Goal: Task Accomplishment & Management: Manage account settings

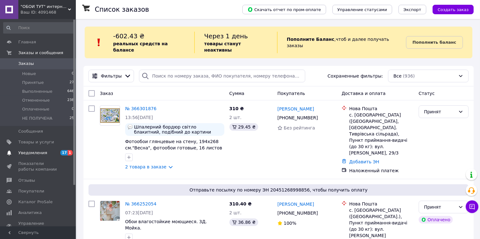
click at [39, 152] on span "Уведомления" at bounding box center [32, 153] width 29 height 6
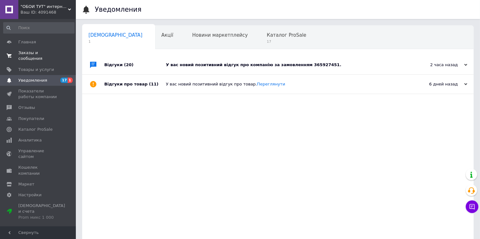
click at [40, 51] on span "Заказы и сообщения" at bounding box center [38, 55] width 40 height 11
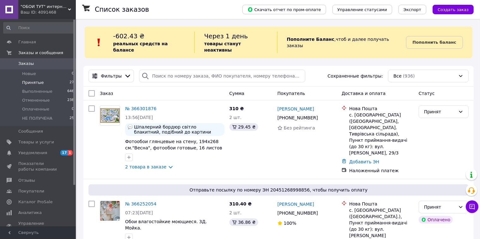
click at [35, 84] on span "Принятые" at bounding box center [33, 83] width 22 height 6
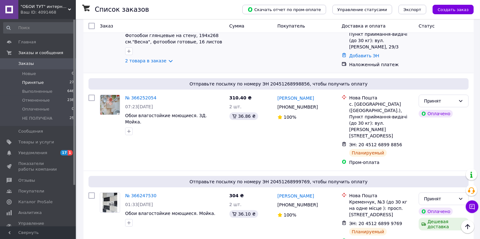
scroll to position [63, 0]
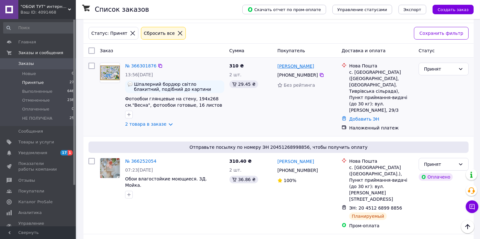
click at [302, 63] on link "[PERSON_NAME]" at bounding box center [295, 66] width 37 height 6
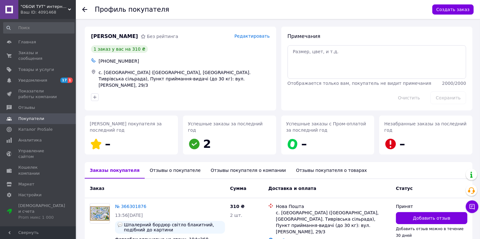
click at [168, 171] on div "Отзывы о покупателе" at bounding box center [175, 170] width 61 height 16
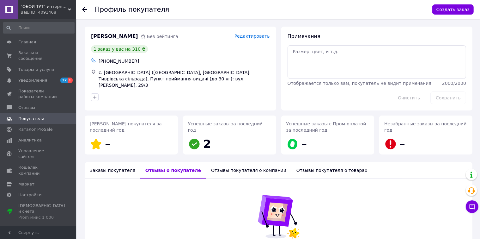
click at [85, 11] on icon at bounding box center [84, 9] width 5 height 5
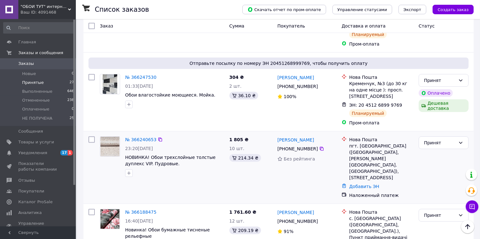
scroll to position [284, 0]
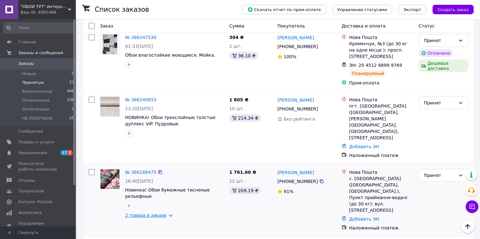
click at [162, 212] on link "2 товара в заказе" at bounding box center [145, 214] width 41 height 5
click at [282, 169] on link "[PERSON_NAME]" at bounding box center [295, 172] width 37 height 6
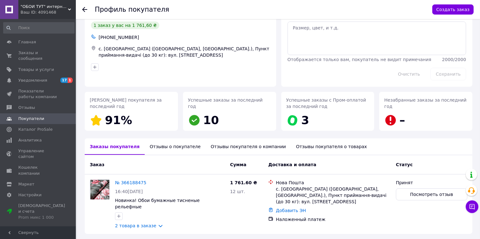
scroll to position [40, 0]
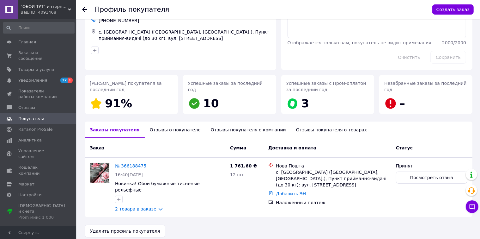
click at [84, 8] on use at bounding box center [84, 9] width 5 height 5
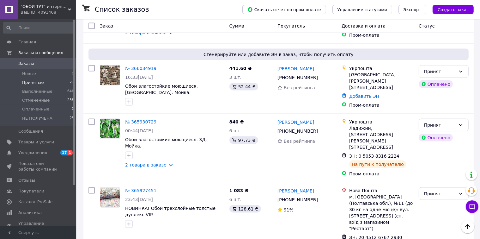
scroll to position [885, 0]
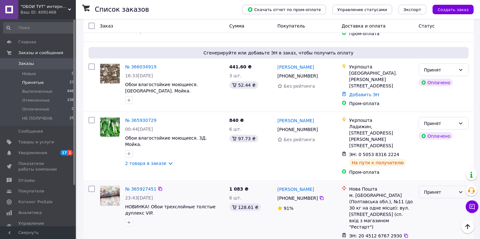
click at [463, 185] on div "Принят" at bounding box center [444, 191] width 50 height 13
click at [443, 107] on li "Выполнен" at bounding box center [443, 107] width 49 height 11
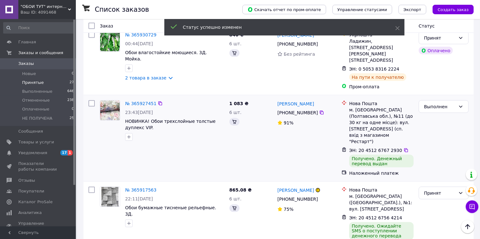
scroll to position [979, 0]
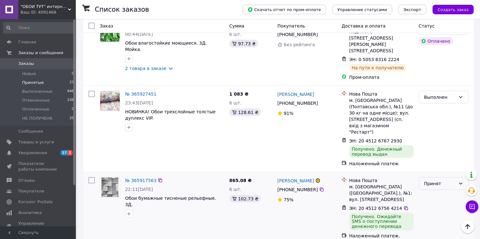
click at [456, 177] on div "Принят" at bounding box center [444, 183] width 50 height 13
click at [446, 85] on li "Выполнен" at bounding box center [443, 86] width 49 height 11
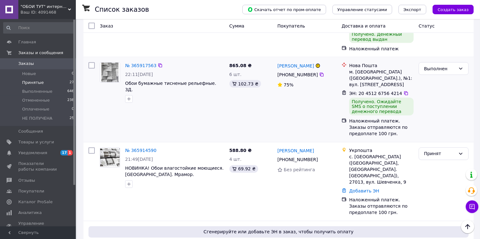
scroll to position [1106, 0]
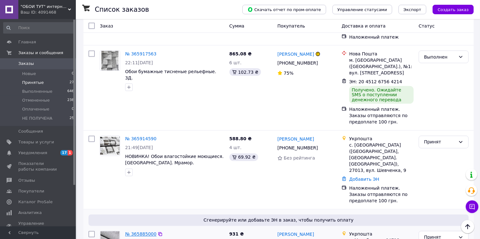
click at [140, 231] on link "№ 365885000" at bounding box center [140, 233] width 31 height 5
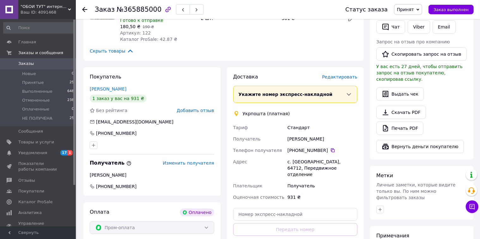
scroll to position [158, 0]
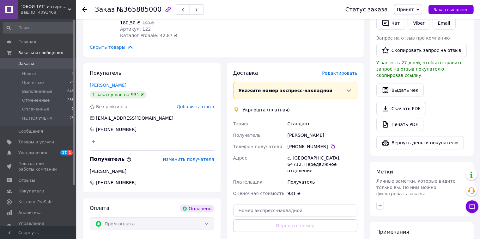
click at [83, 10] on use at bounding box center [84, 9] width 5 height 5
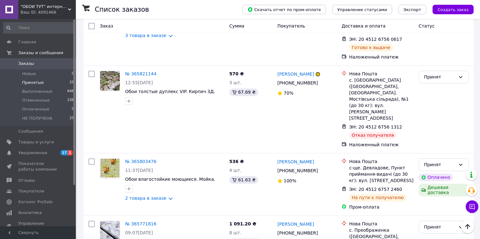
scroll to position [1264, 0]
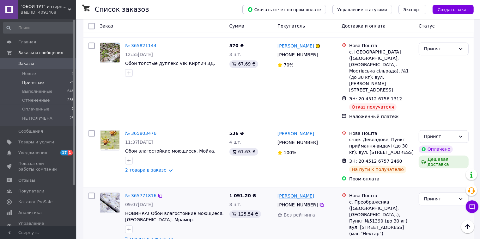
click at [284, 192] on link "[PERSON_NAME]" at bounding box center [295, 195] width 37 height 6
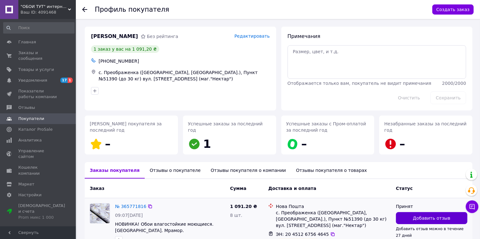
click at [409, 214] on button "Добавить отзыв" at bounding box center [431, 218] width 71 height 12
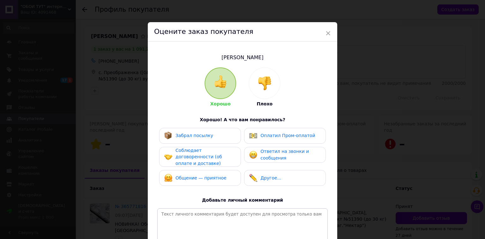
click at [254, 87] on div at bounding box center [264, 83] width 31 height 31
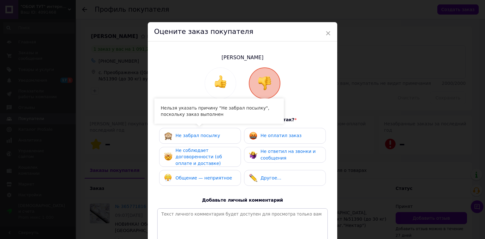
click at [202, 166] on div "Не забрал посылку Не оплатил заказ Не соблюдает договоренности (об оплате и дос…" at bounding box center [242, 158] width 171 height 61
click at [202, 174] on div "Общение — неприятное" at bounding box center [204, 177] width 57 height 7
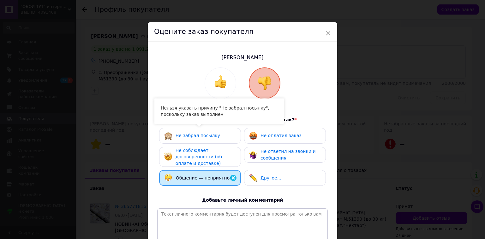
click at [203, 152] on div "Не соблюдает договоренности (об оплате и доставке)" at bounding box center [206, 157] width 60 height 20
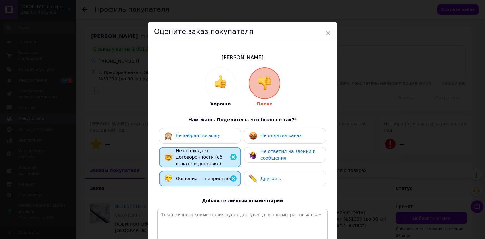
click at [282, 136] on span "Не оплатил заказ" at bounding box center [281, 135] width 41 height 5
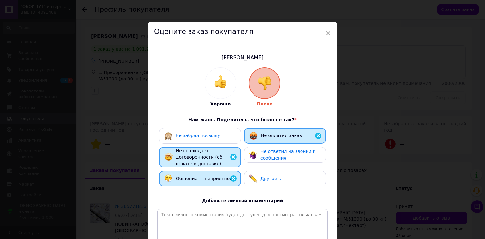
click at [278, 155] on span "Не ответил на звонки и сообщения" at bounding box center [288, 154] width 55 height 12
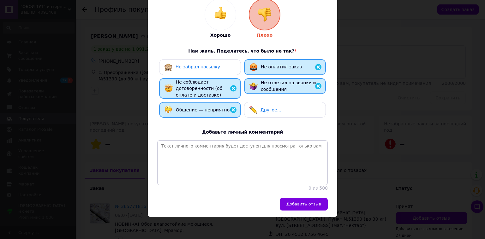
scroll to position [74, 0]
click at [307, 202] on span "Добавить отзыв" at bounding box center [304, 203] width 35 height 5
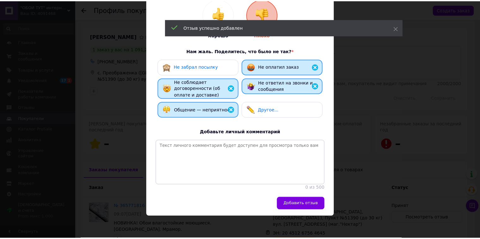
scroll to position [49, 0]
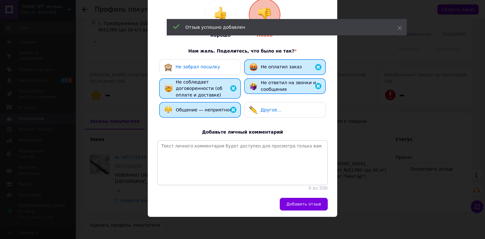
click at [347, 119] on div "× Оцените заказ покупателя [PERSON_NAME] Плохо Нам жаль. Поделитесь, что было н…" at bounding box center [242, 119] width 485 height 239
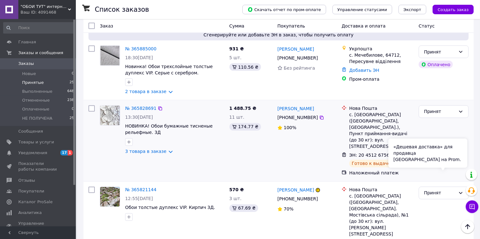
scroll to position [1106, 0]
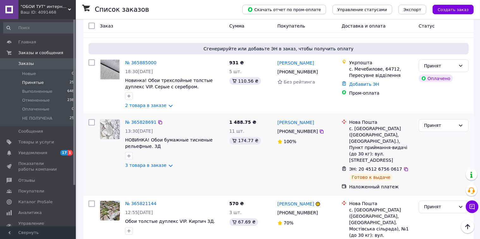
click at [460, 204] on icon at bounding box center [460, 206] width 5 height 5
click at [432, 146] on li "НЕ ПОЛУЧЕНА" at bounding box center [443, 144] width 49 height 11
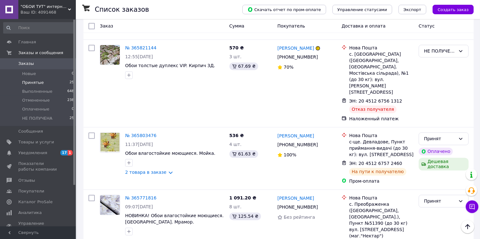
scroll to position [1266, 0]
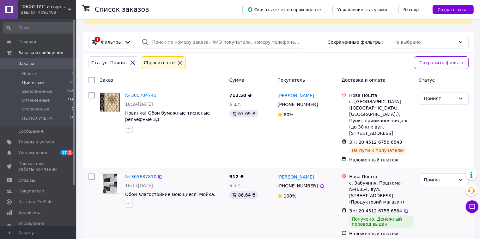
scroll to position [95, 0]
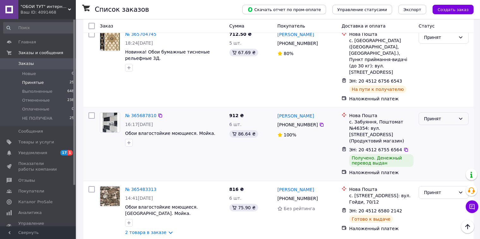
click at [461, 116] on icon at bounding box center [460, 118] width 5 height 5
click at [443, 109] on li "Выполнен" at bounding box center [443, 112] width 49 height 11
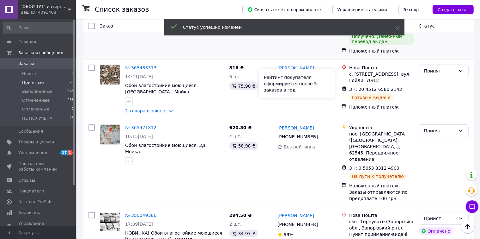
scroll to position [244, 0]
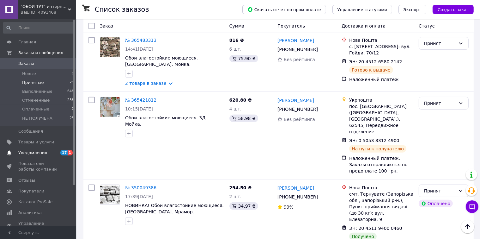
click at [30, 154] on span "Уведомления" at bounding box center [32, 153] width 29 height 6
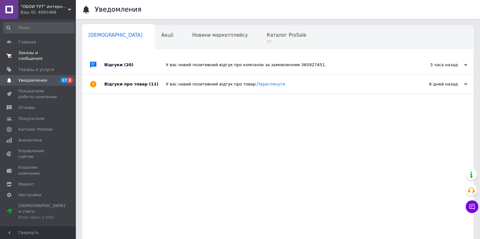
click at [39, 54] on span "Заказы и сообщения" at bounding box center [38, 55] width 40 height 11
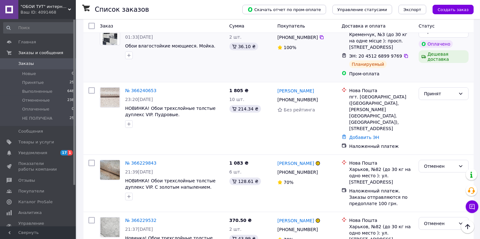
scroll to position [190, 0]
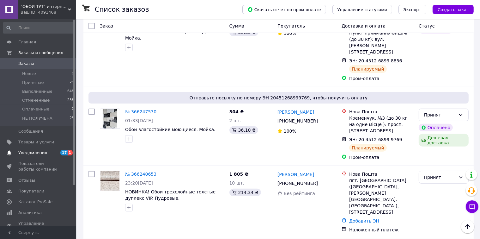
click at [39, 153] on span "Уведомления" at bounding box center [32, 153] width 29 height 6
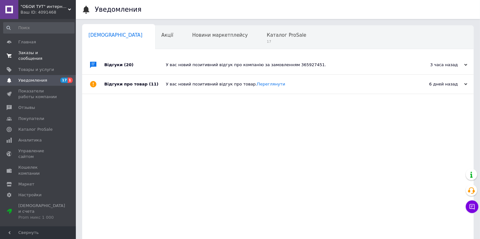
click at [26, 54] on span "Заказы и сообщения" at bounding box center [38, 55] width 40 height 11
